Goal: Information Seeking & Learning: Find specific fact

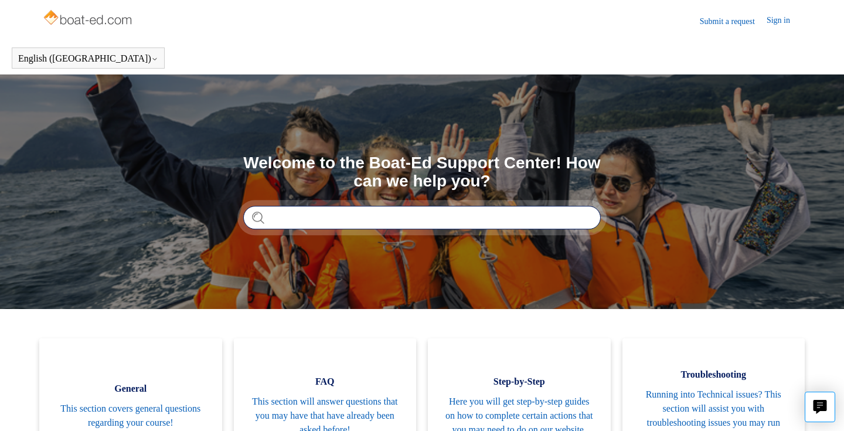
click at [285, 207] on input "Search" at bounding box center [421, 217] width 357 height 23
type input "*****"
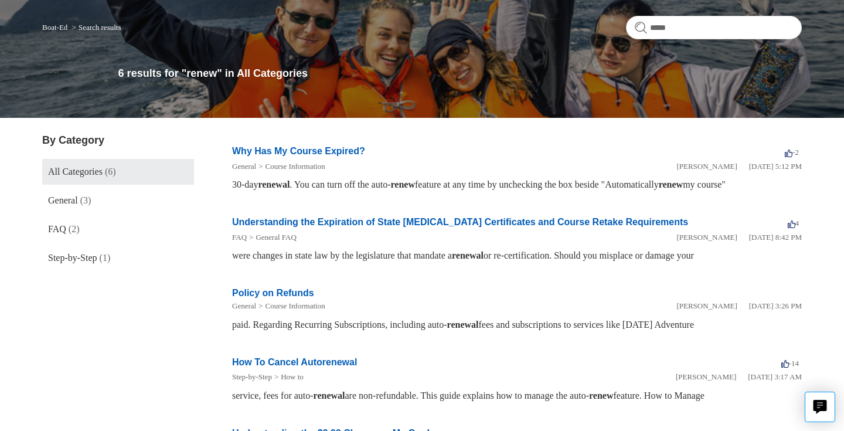
scroll to position [101, 0]
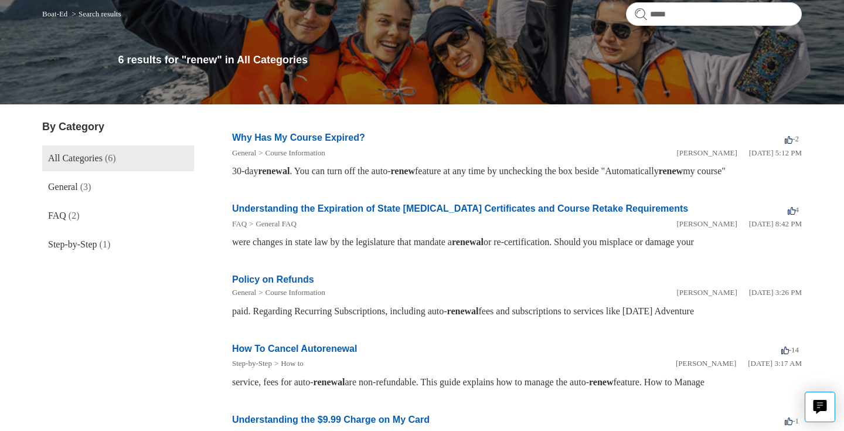
drag, startPoint x: 340, startPoint y: 241, endPoint x: 387, endPoint y: 253, distance: 48.9
click at [387, 253] on li "Understanding the Expiration of State [MEDICAL_DATA] Certificates and Course Re…" at bounding box center [516, 225] width 569 height 71
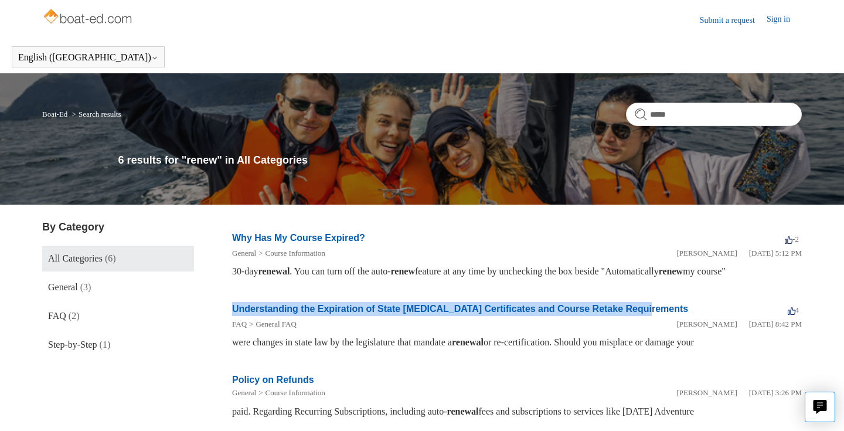
scroll to position [0, 0]
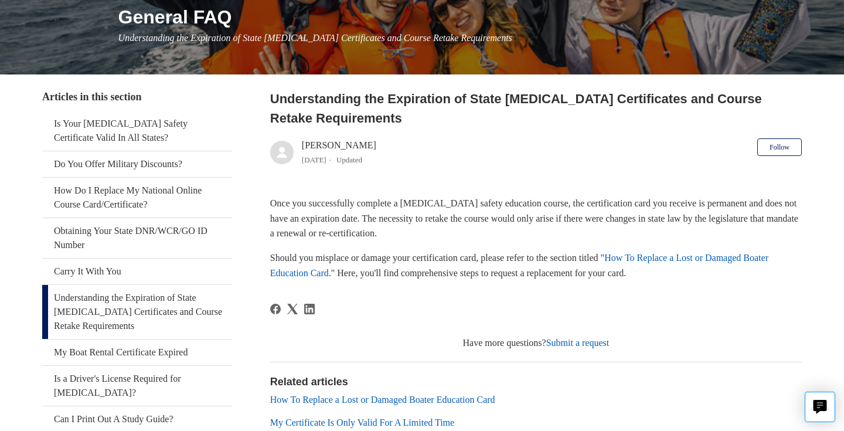
scroll to position [219, 0]
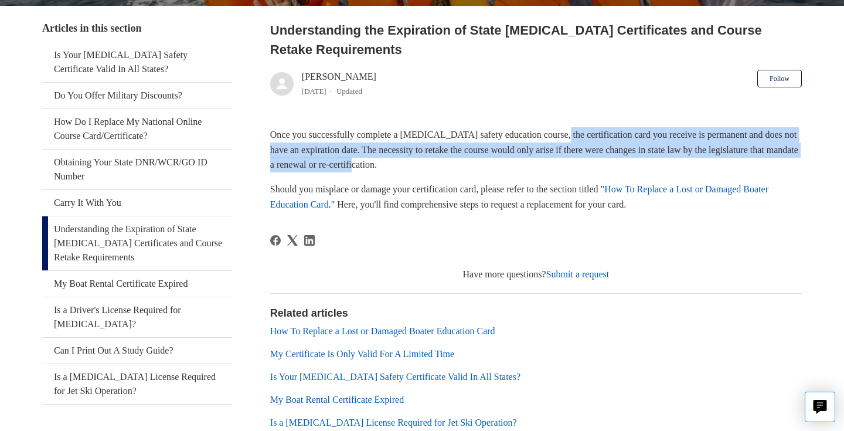
drag, startPoint x: 567, startPoint y: 132, endPoint x: 659, endPoint y: 166, distance: 97.5
click at [659, 166] on p "Once you successfully complete a boating safety education course, the certifica…" at bounding box center [535, 149] width 531 height 45
click at [659, 165] on p "Once you successfully complete a boating safety education course, the certifica…" at bounding box center [535, 149] width 531 height 45
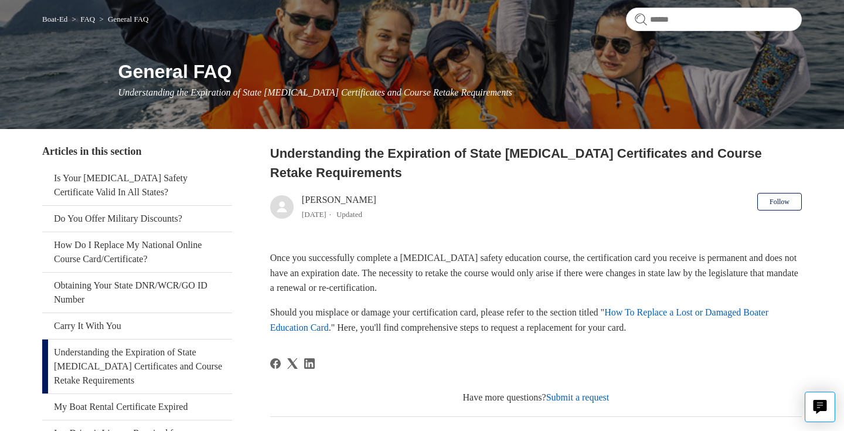
scroll to position [0, 0]
